Goal: Task Accomplishment & Management: Complete application form

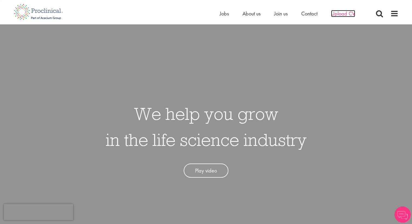
click at [341, 15] on span "Upload CV" at bounding box center [343, 13] width 24 height 7
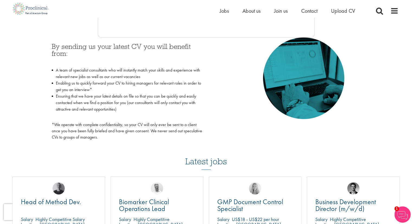
scroll to position [236, 0]
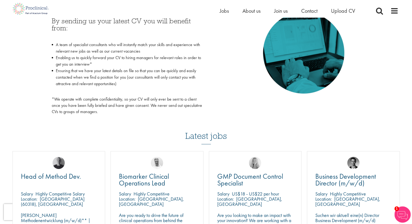
drag, startPoint x: 414, startPoint y: 54, endPoint x: 390, endPoint y: 125, distance: 74.3
click at [390, 125] on html "This website uses cookies. By continuing to use this site, you are giving your …" at bounding box center [206, 128] width 412 height 778
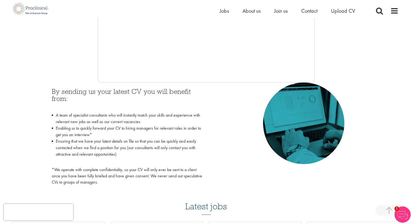
scroll to position [189, 0]
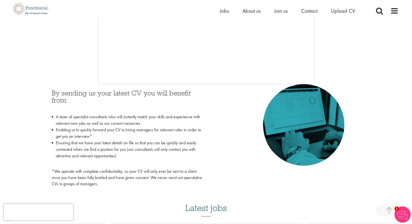
click at [90, 101] on h3 "By sending us your latest CV you will benefit from:" at bounding box center [127, 99] width 150 height 21
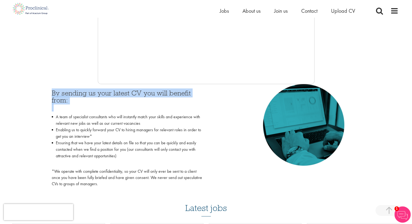
click at [90, 101] on h3 "By sending us your latest CV you will benefit from:" at bounding box center [127, 99] width 150 height 21
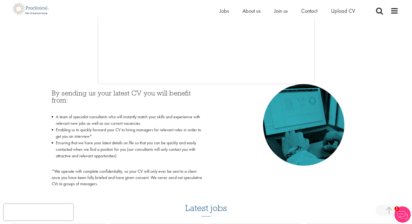
click at [75, 90] on h3 "By sending us your latest CV you will benefit from:" at bounding box center [127, 99] width 150 height 21
click at [84, 136] on li "Enabling us to quickly forward your CV to hiring managers for relevant roles in…" at bounding box center [127, 132] width 150 height 13
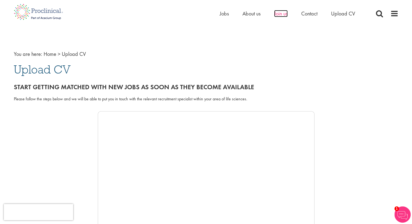
click at [283, 12] on span "Join us" at bounding box center [281, 13] width 14 height 7
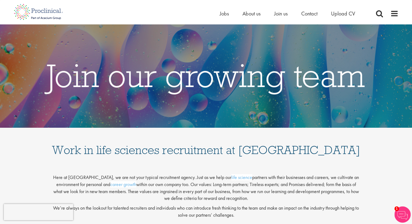
drag, startPoint x: 415, startPoint y: 102, endPoint x: 415, endPoint y: -20, distance: 122.3
click at [225, 14] on span "Jobs" at bounding box center [223, 13] width 9 height 7
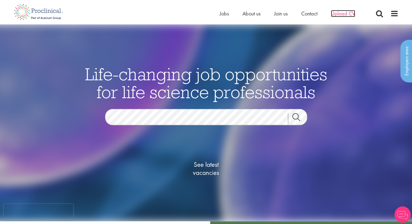
click at [344, 13] on span "Upload CV" at bounding box center [343, 13] width 24 height 7
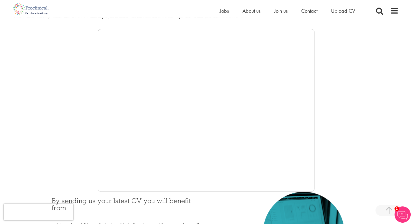
scroll to position [81, 0]
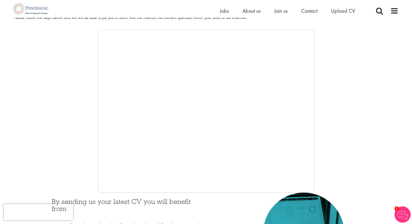
click at [77, 134] on div at bounding box center [206, 111] width 384 height 162
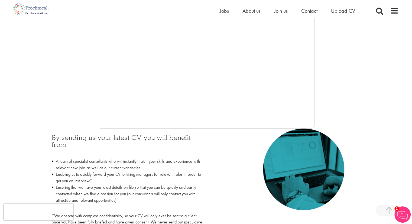
scroll to position [144, 0]
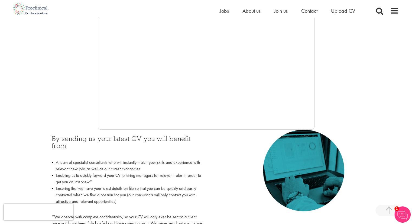
click at [314, 133] on img at bounding box center [303, 169] width 81 height 81
click at [254, 11] on span "About us" at bounding box center [251, 10] width 18 height 7
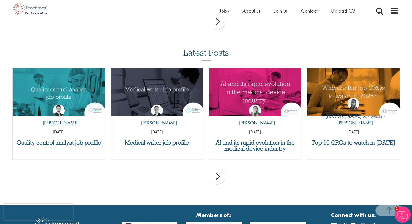
scroll to position [1106, 0]
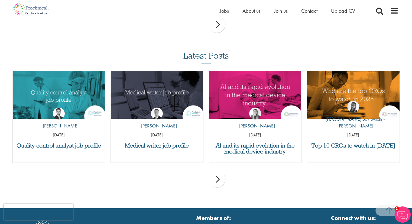
click at [218, 179] on div "next" at bounding box center [217, 179] width 16 height 16
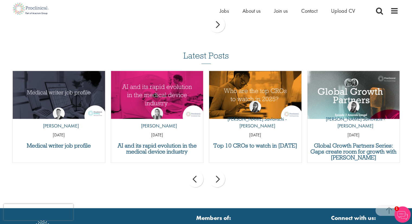
click at [218, 179] on div "next" at bounding box center [217, 179] width 16 height 16
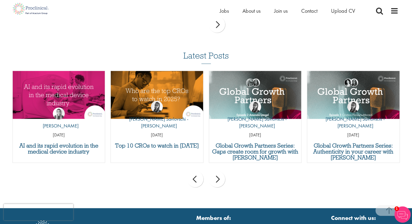
click at [218, 179] on div "next" at bounding box center [217, 179] width 16 height 16
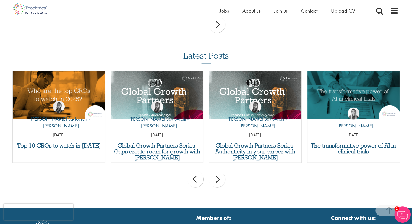
click at [218, 179] on div "next" at bounding box center [217, 179] width 16 height 16
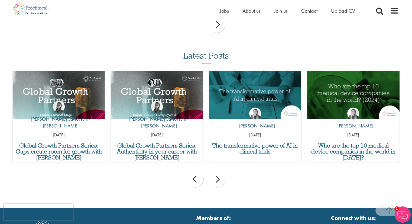
click at [218, 179] on div "next" at bounding box center [217, 179] width 16 height 16
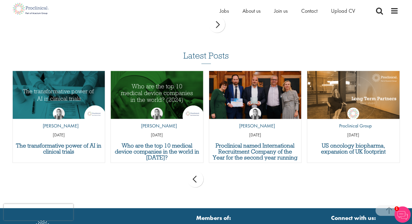
click at [218, 179] on div "prev next" at bounding box center [206, 180] width 392 height 24
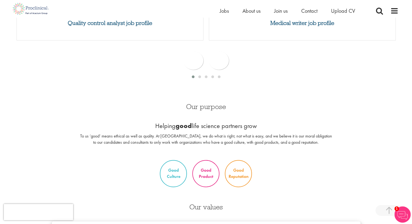
scroll to position [0, 0]
